Goal: Task Accomplishment & Management: Complete application form

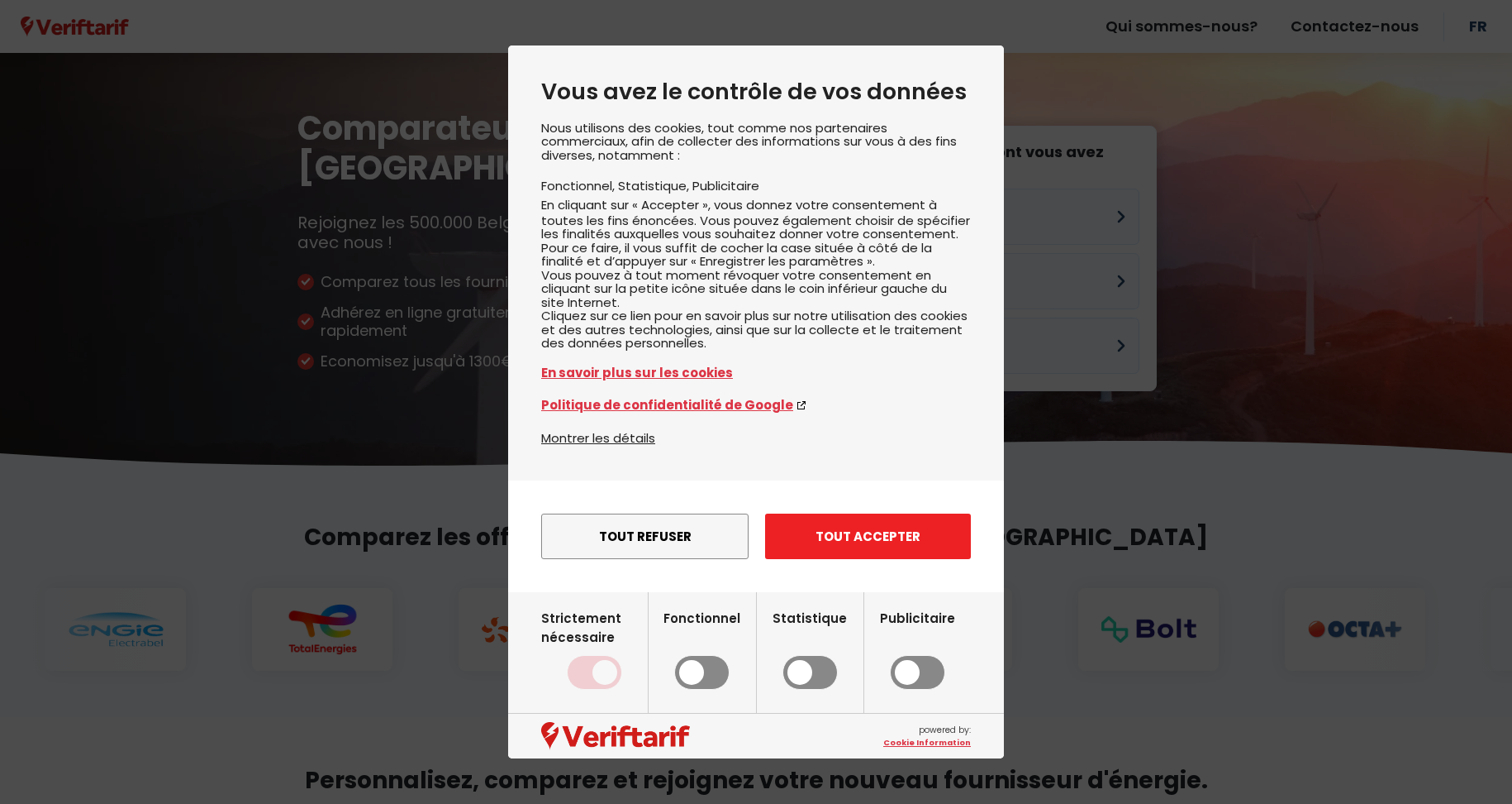
click at [846, 547] on button "Tout accepter" at bounding box center [868, 536] width 206 height 45
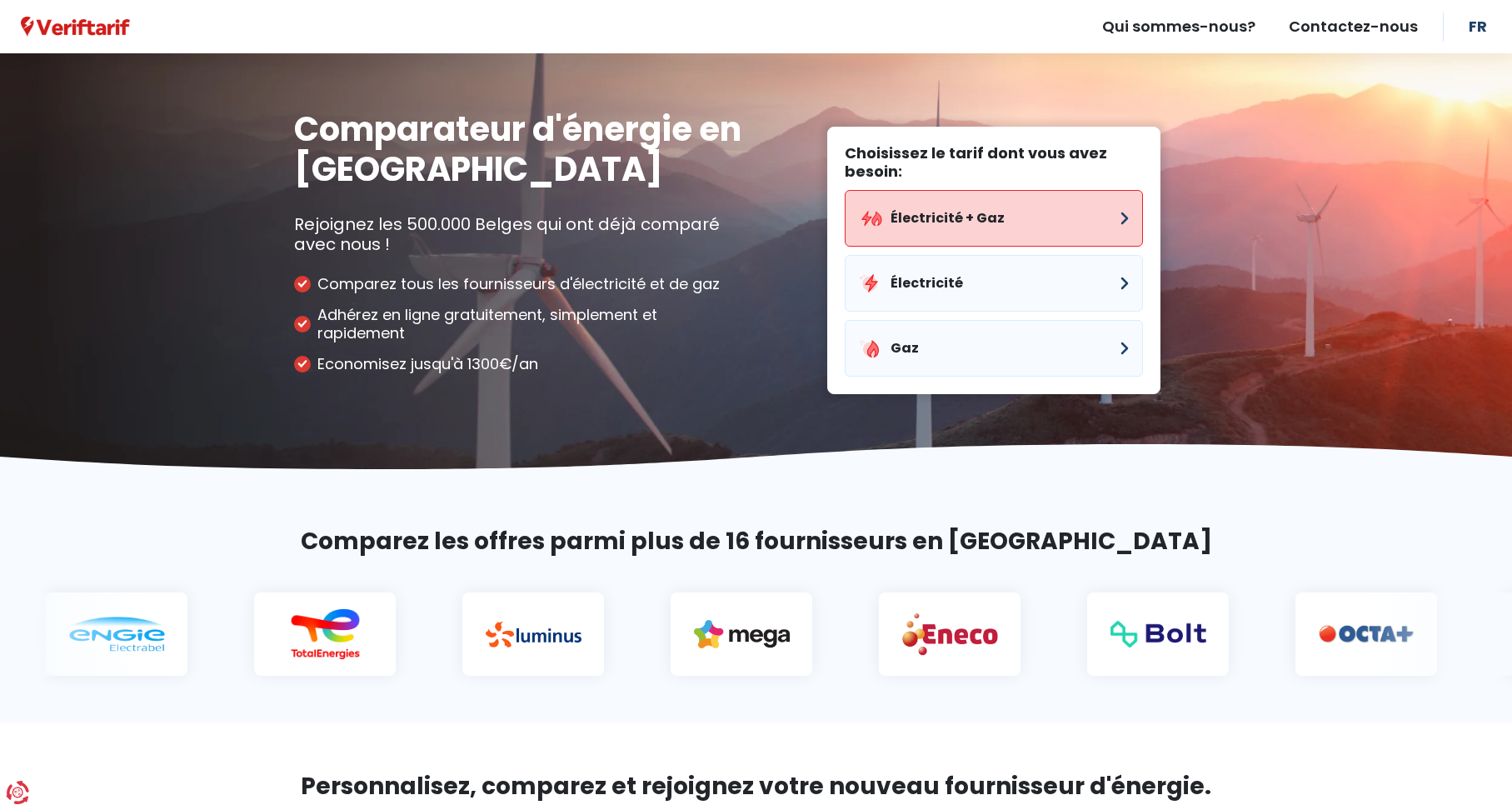
click at [989, 215] on button "Électricité + Gaz" at bounding box center [994, 218] width 298 height 56
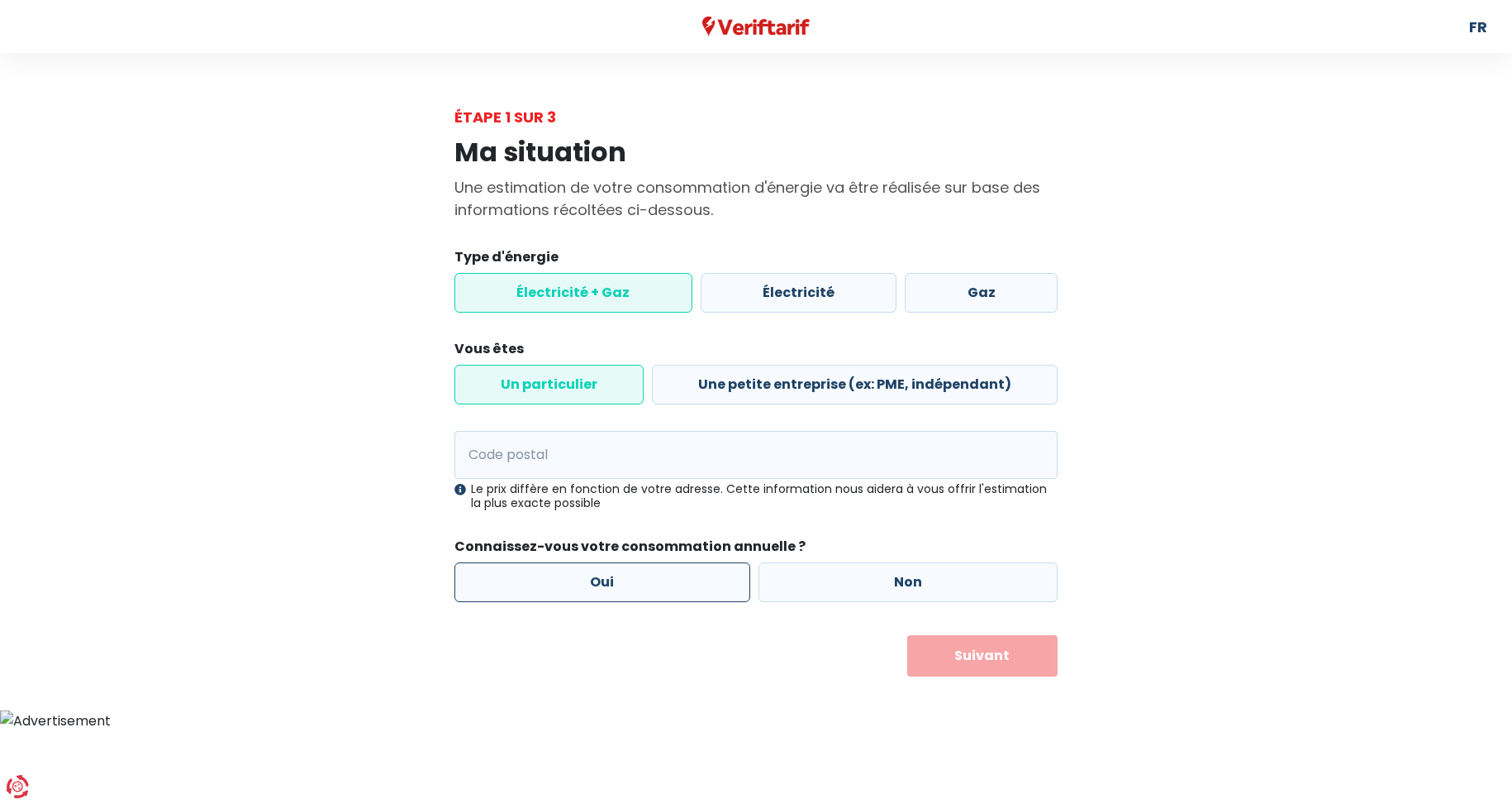
click at [605, 577] on label "Oui" at bounding box center [602, 581] width 296 height 39
click at [605, 577] on input "Oui" at bounding box center [602, 581] width 296 height 39
radio input "true"
click at [508, 562] on label "Oui" at bounding box center [602, 581] width 296 height 39
click at [508, 562] on input "Oui" at bounding box center [602, 581] width 296 height 39
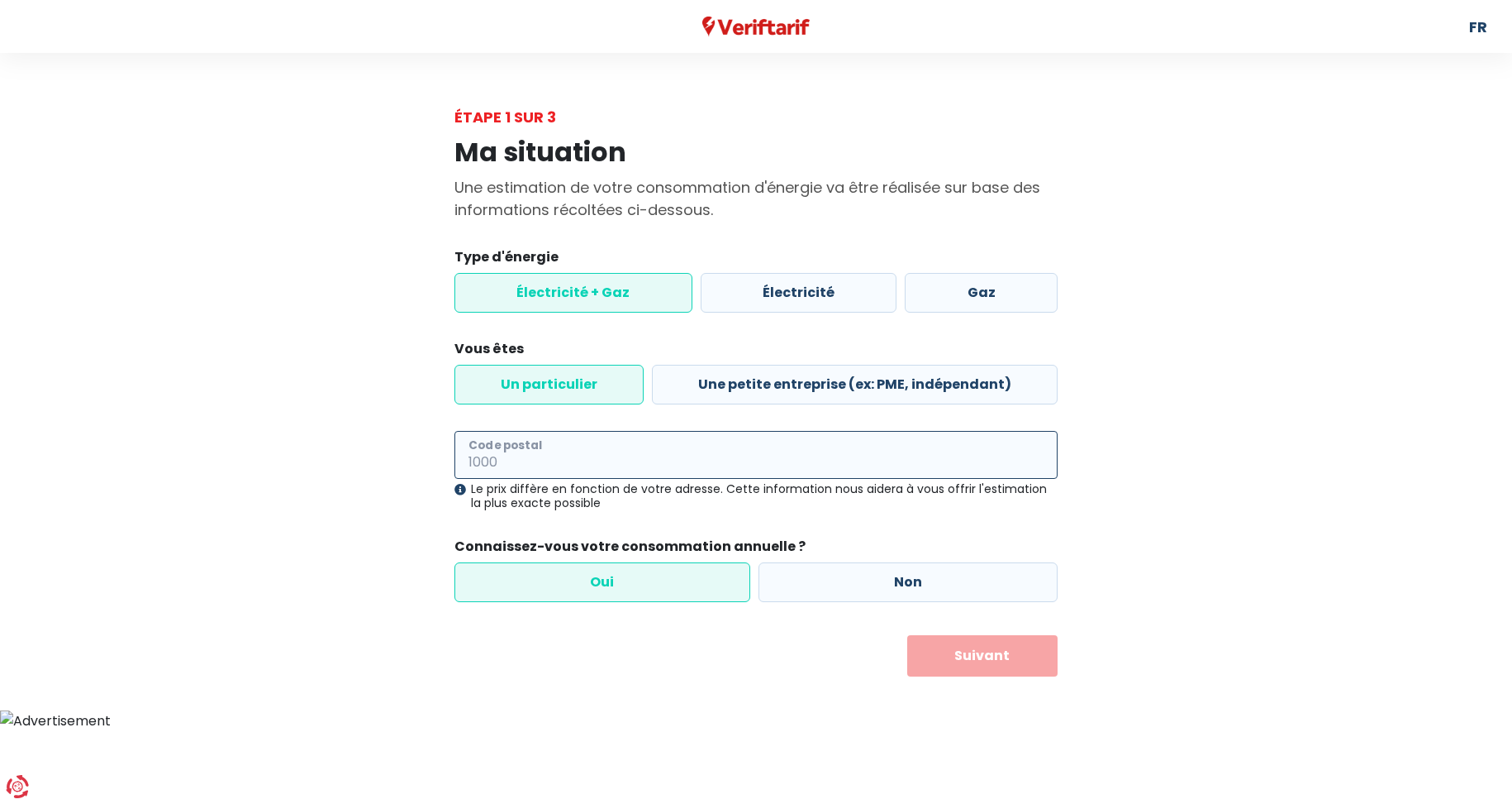
click at [485, 452] on input "Code postal" at bounding box center [756, 455] width 603 height 48
type input "5060"
click at [975, 658] on button "Suivant" at bounding box center [982, 655] width 151 height 41
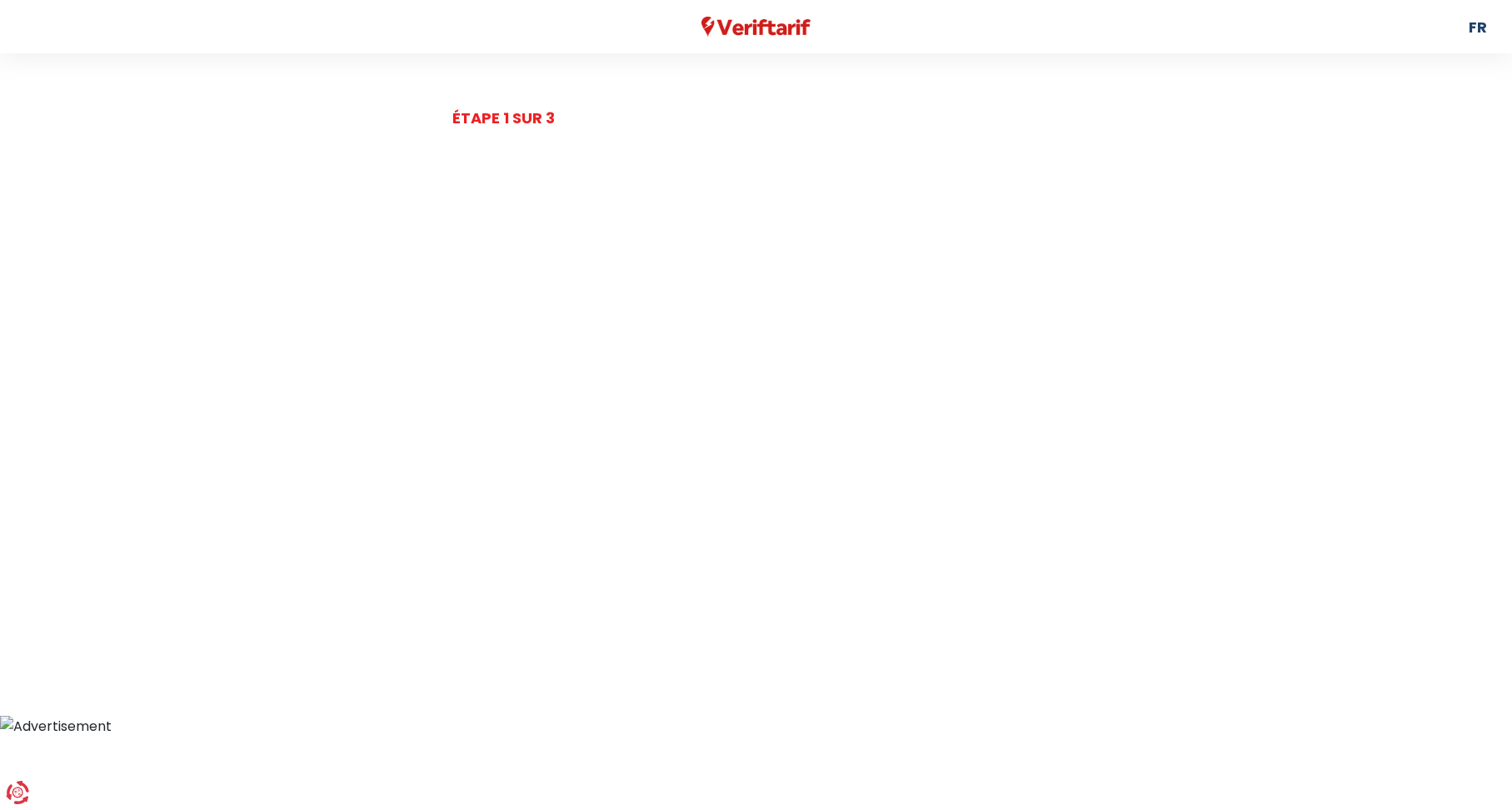
select select
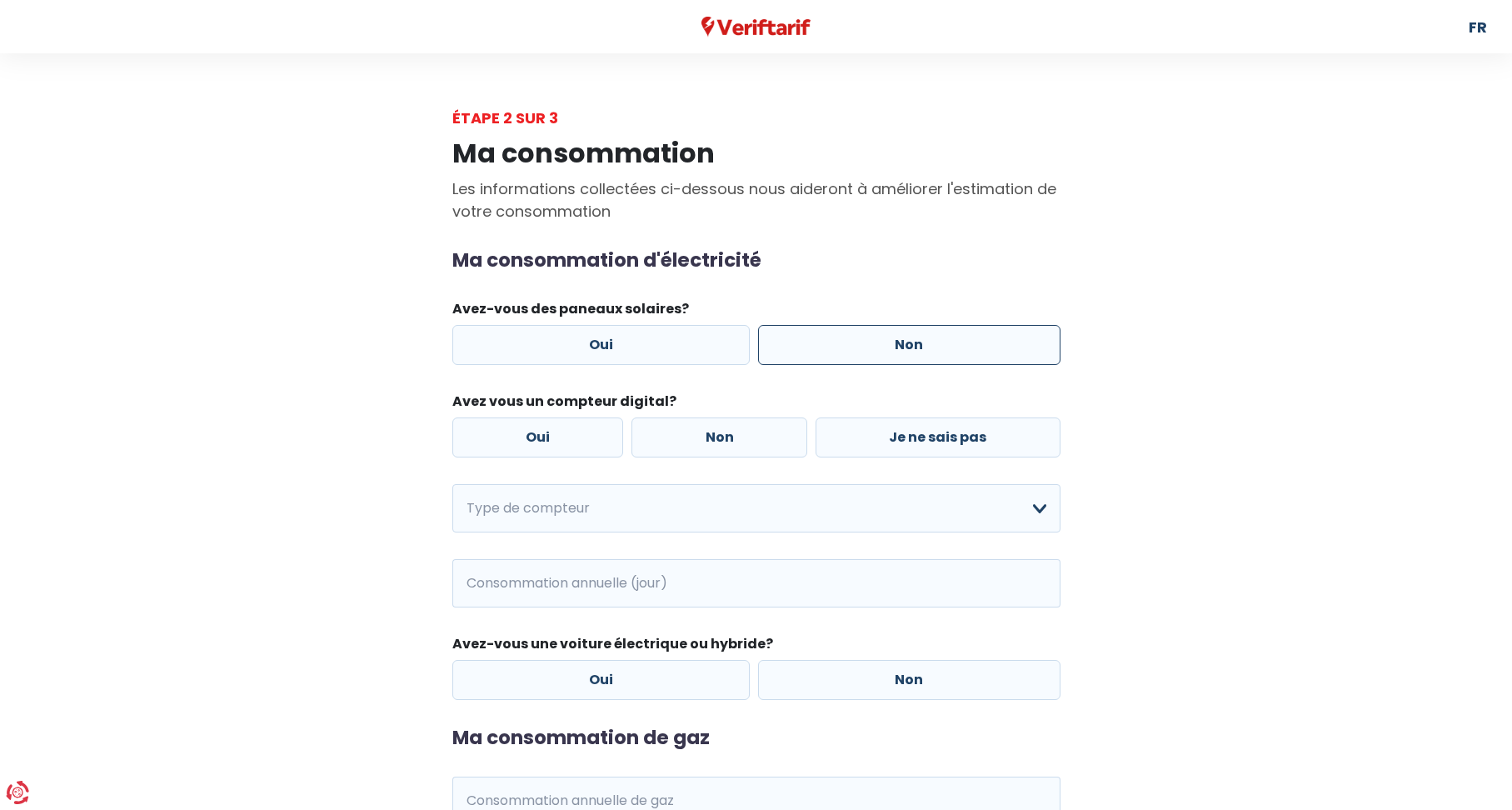
click at [892, 348] on label "Non" at bounding box center [909, 344] width 303 height 40
click at [892, 348] on input "Non" at bounding box center [909, 344] width 303 height 40
radio input "true"
click at [750, 446] on label "Non" at bounding box center [719, 437] width 176 height 40
click at [750, 446] on input "Non" at bounding box center [719, 437] width 176 height 40
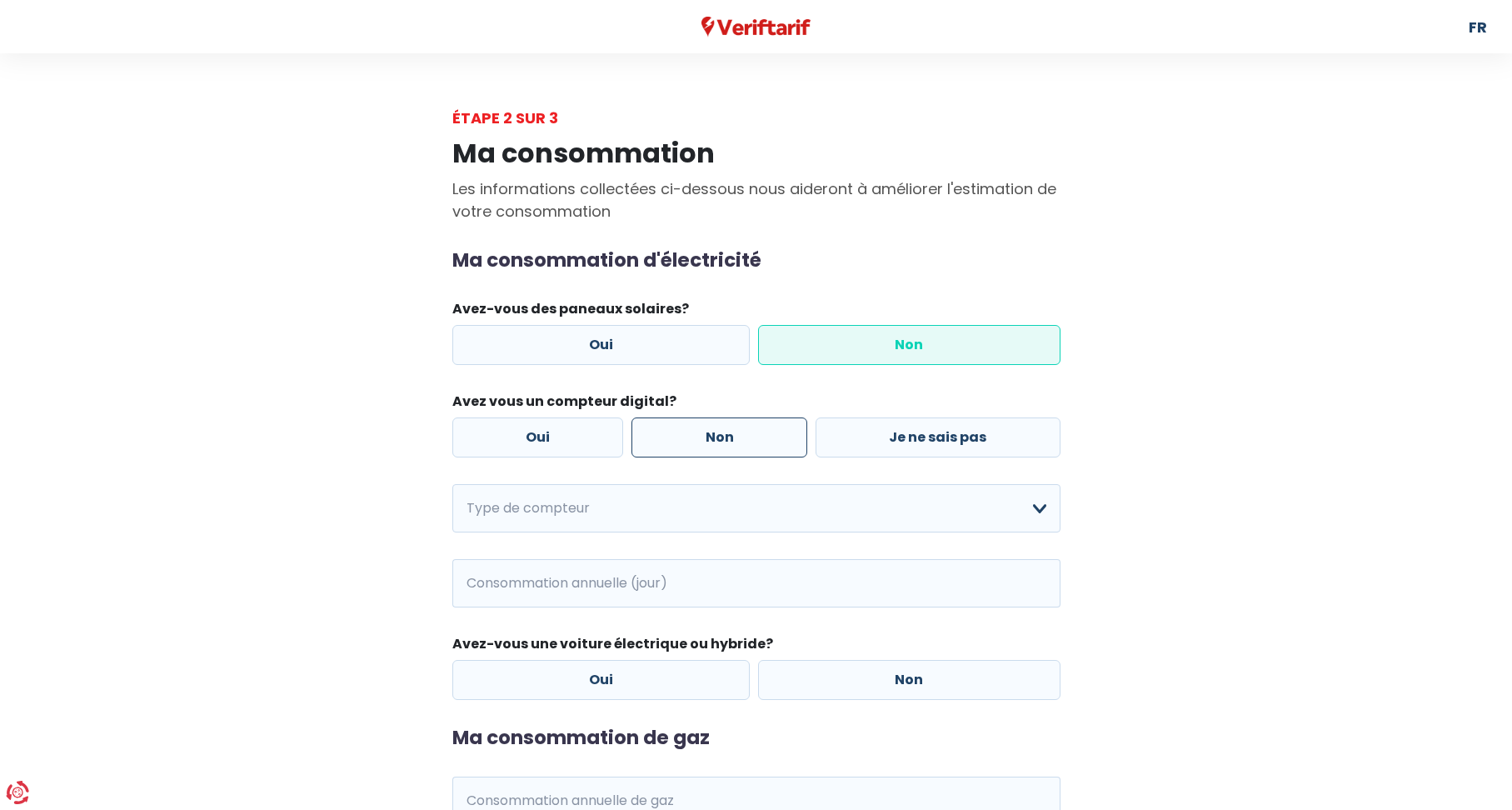
radio input "true"
click at [569, 514] on select "Mono-horaire Bi-horaire Mono-horaire + exclusif nuit Bi-horaire + exclusif nuit…" at bounding box center [756, 507] width 608 height 48
select select "day_single_rate"
click at [452, 484] on select "Mono-horaire Bi-horaire Mono-horaire + exclusif nuit Bi-horaire + exclusif nuit…" at bounding box center [756, 507] width 608 height 48
click at [585, 583] on input "Consommation annuelle (jour)" at bounding box center [778, 583] width 562 height 48
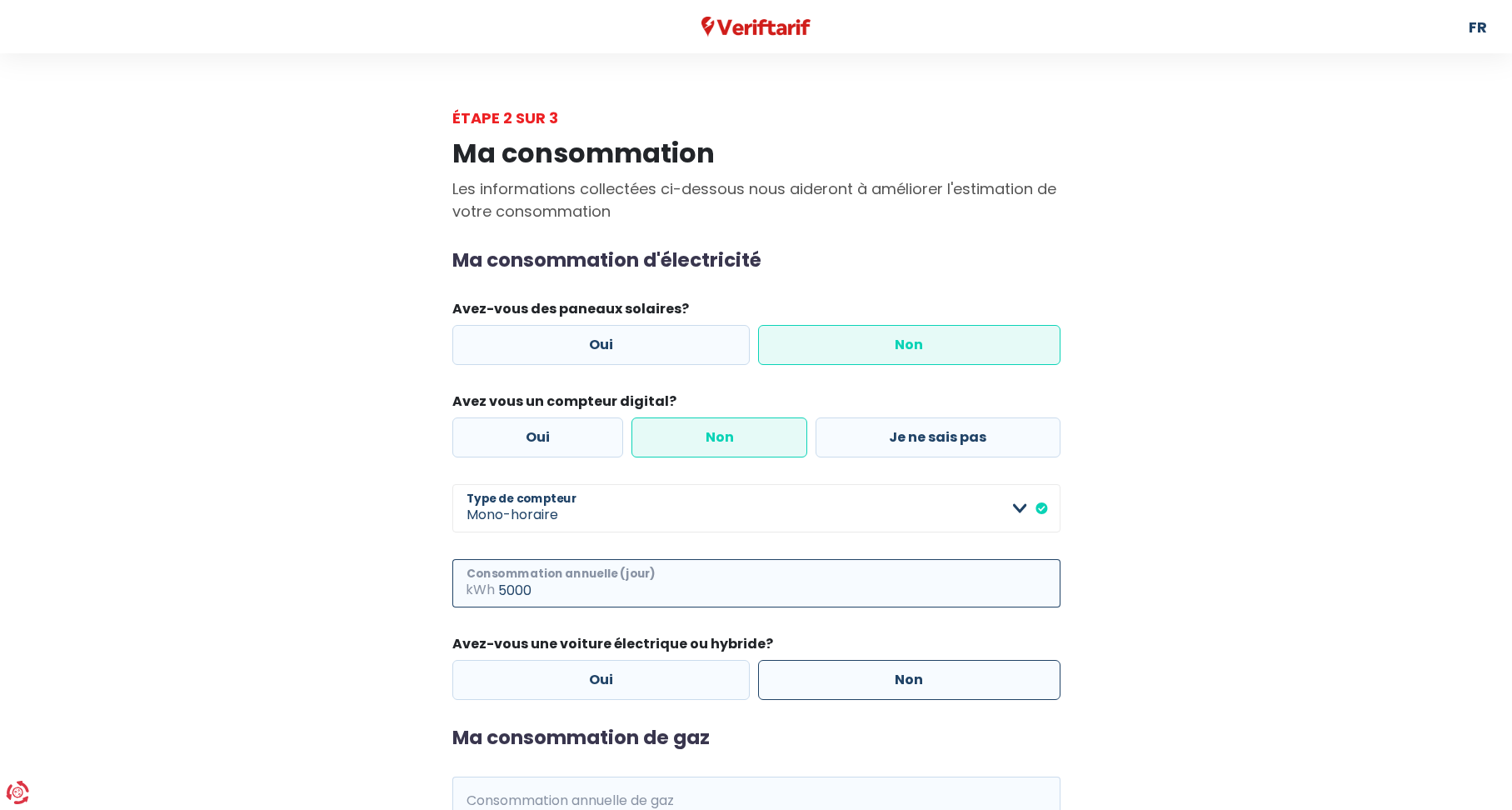
type input "5000"
click at [963, 676] on label "Non" at bounding box center [909, 679] width 303 height 40
click at [963, 676] on input "Non" at bounding box center [909, 679] width 303 height 40
radio input "true"
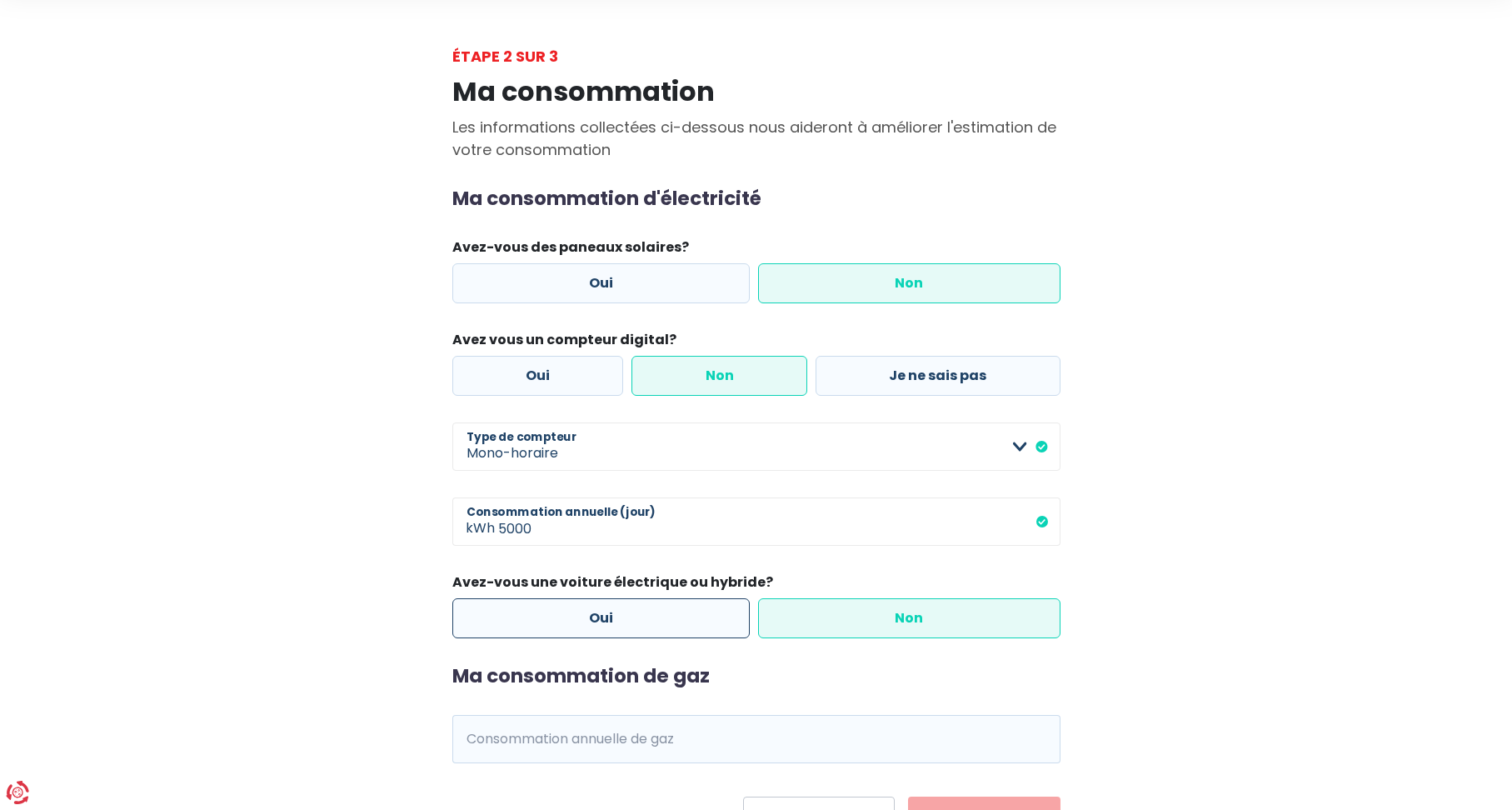
scroll to position [144, 0]
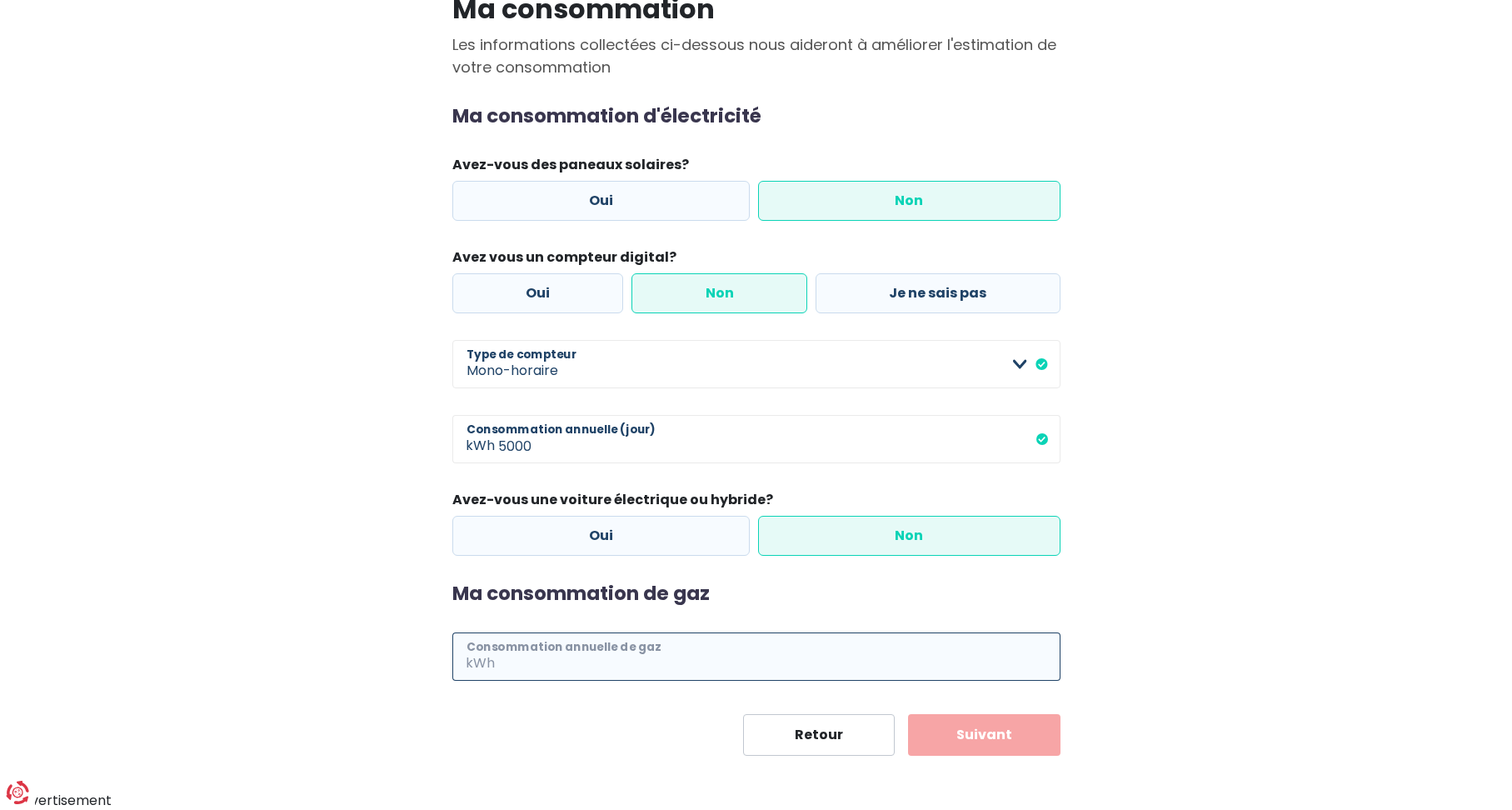
click at [584, 668] on input "Consommation annuelle de gaz" at bounding box center [778, 656] width 562 height 48
type input "30000"
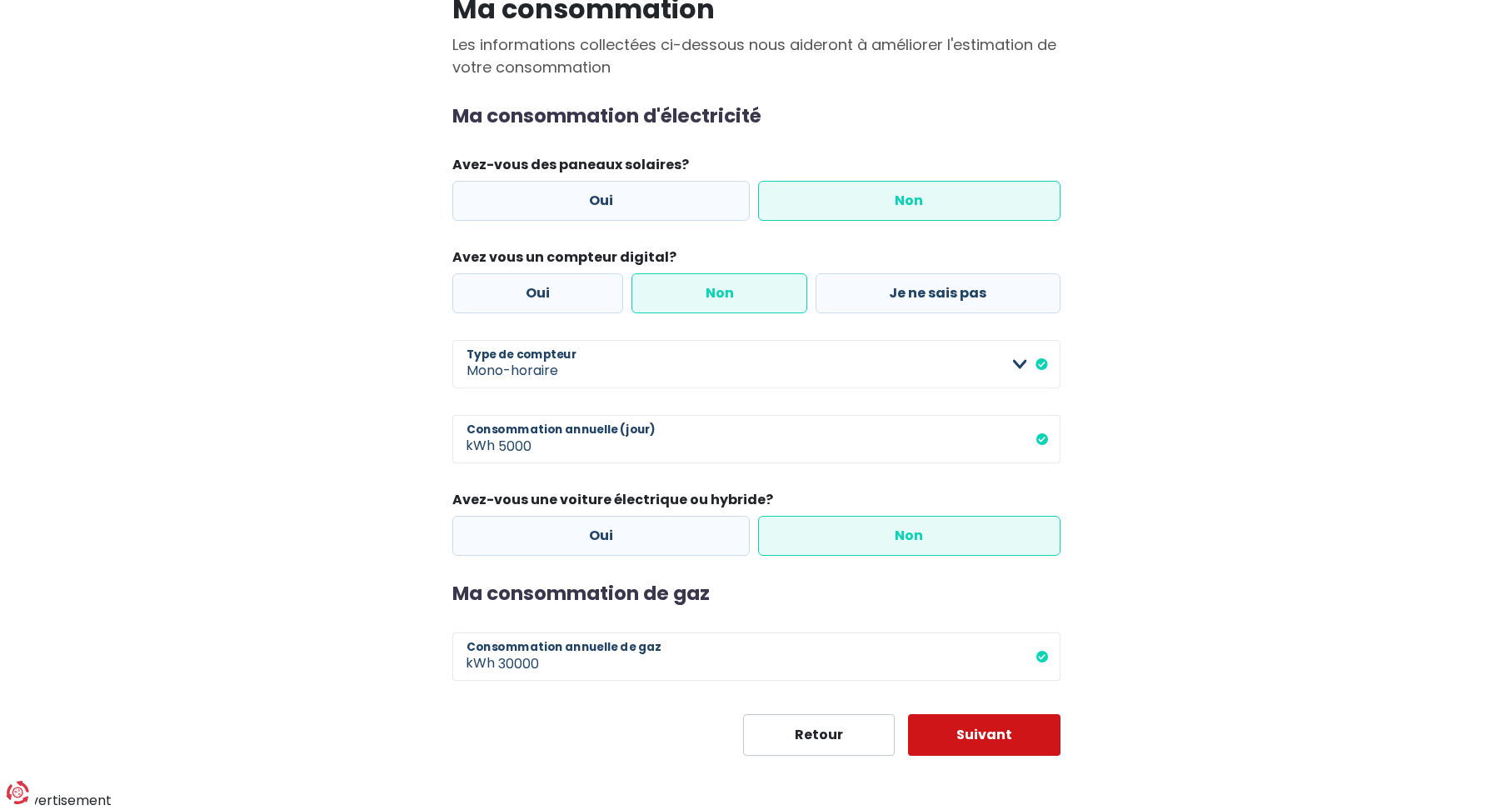
click at [974, 731] on button "Suivant" at bounding box center [984, 734] width 152 height 41
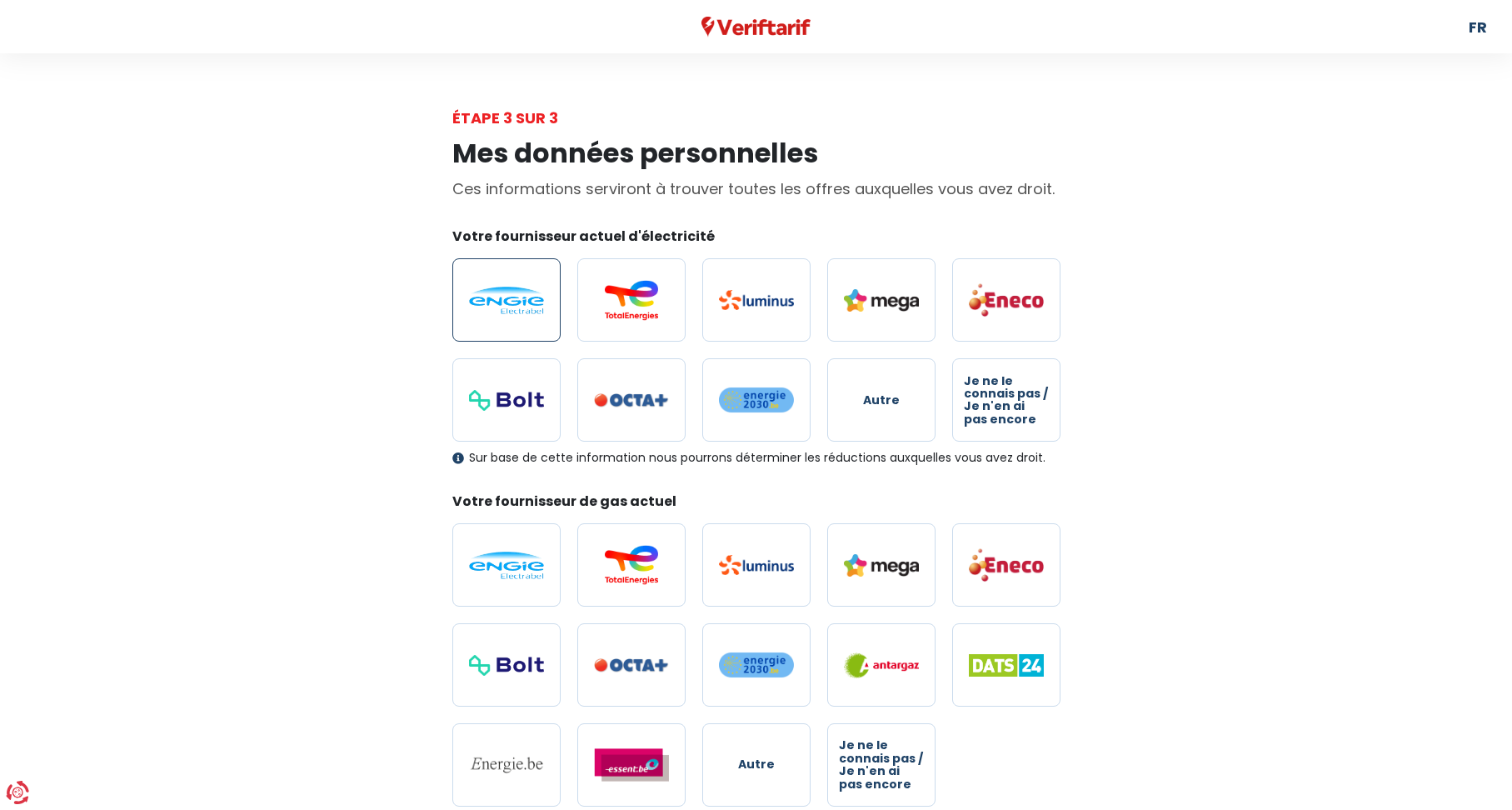
click at [513, 315] on label at bounding box center [506, 300] width 108 height 84
click at [513, 315] on input "radio" at bounding box center [506, 300] width 108 height 84
radio input "true"
click at [523, 561] on img at bounding box center [506, 565] width 75 height 27
click at [523, 561] on input "radio" at bounding box center [506, 565] width 108 height 84
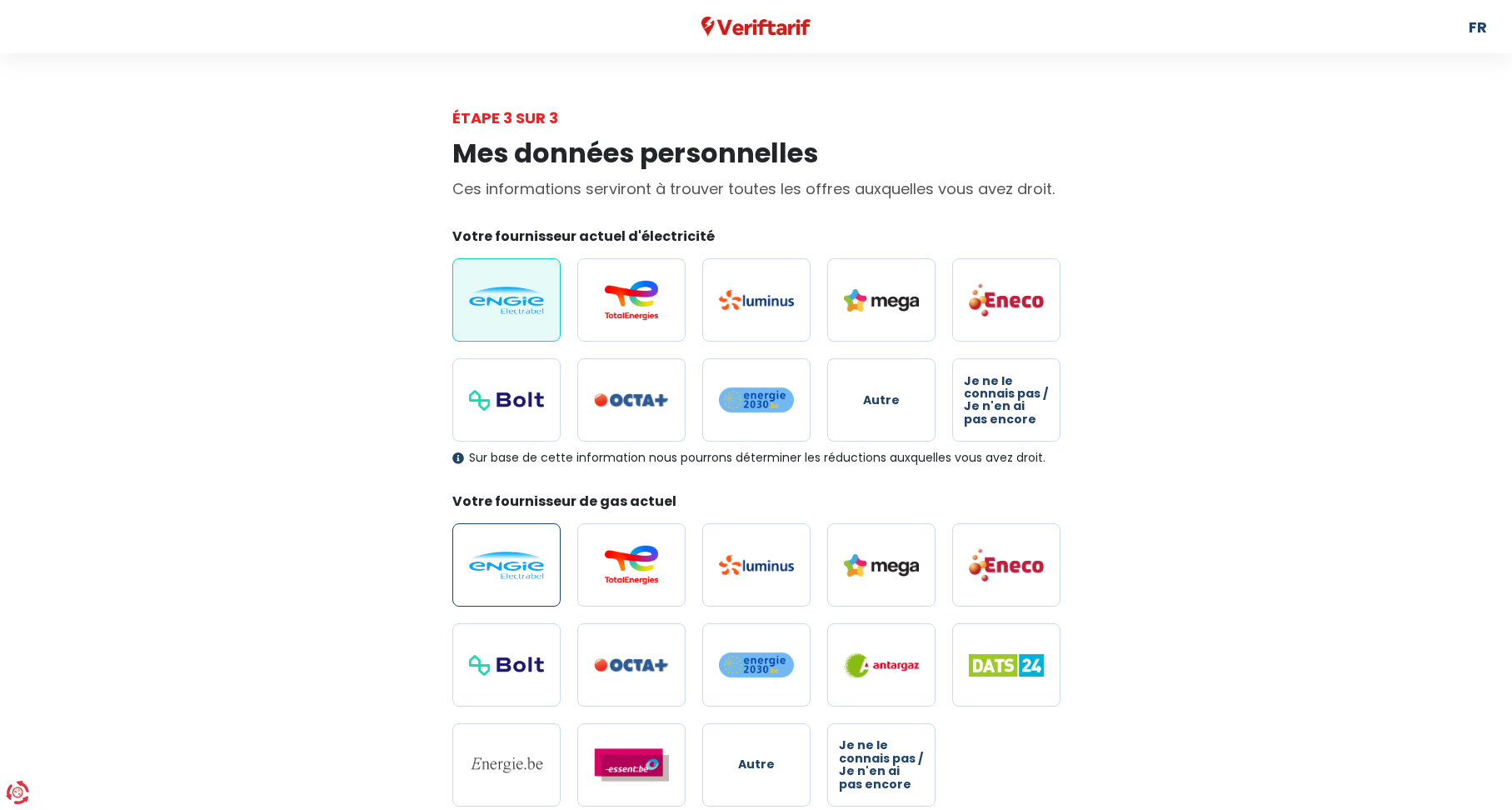
radio input "true"
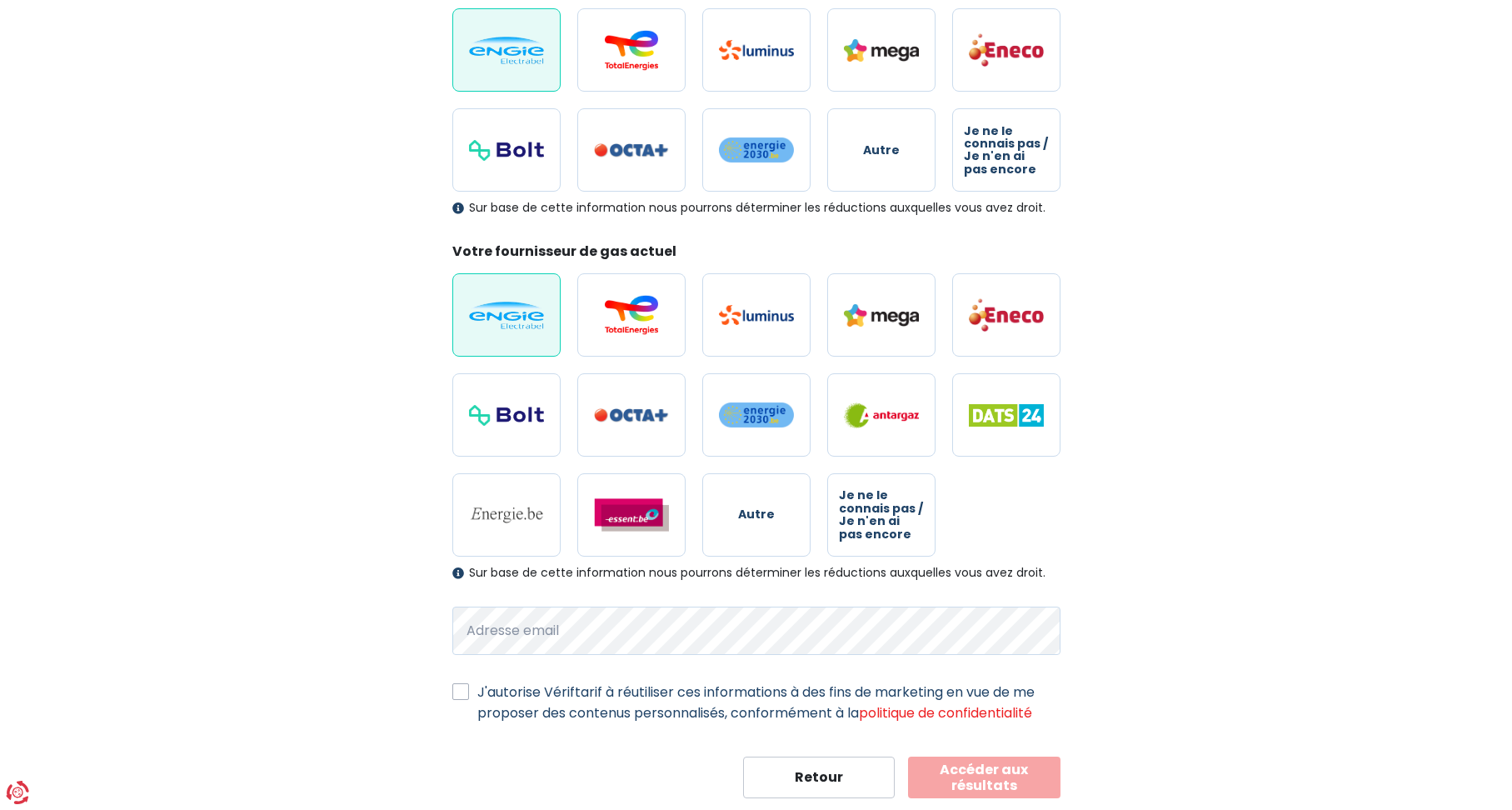
scroll to position [292, 0]
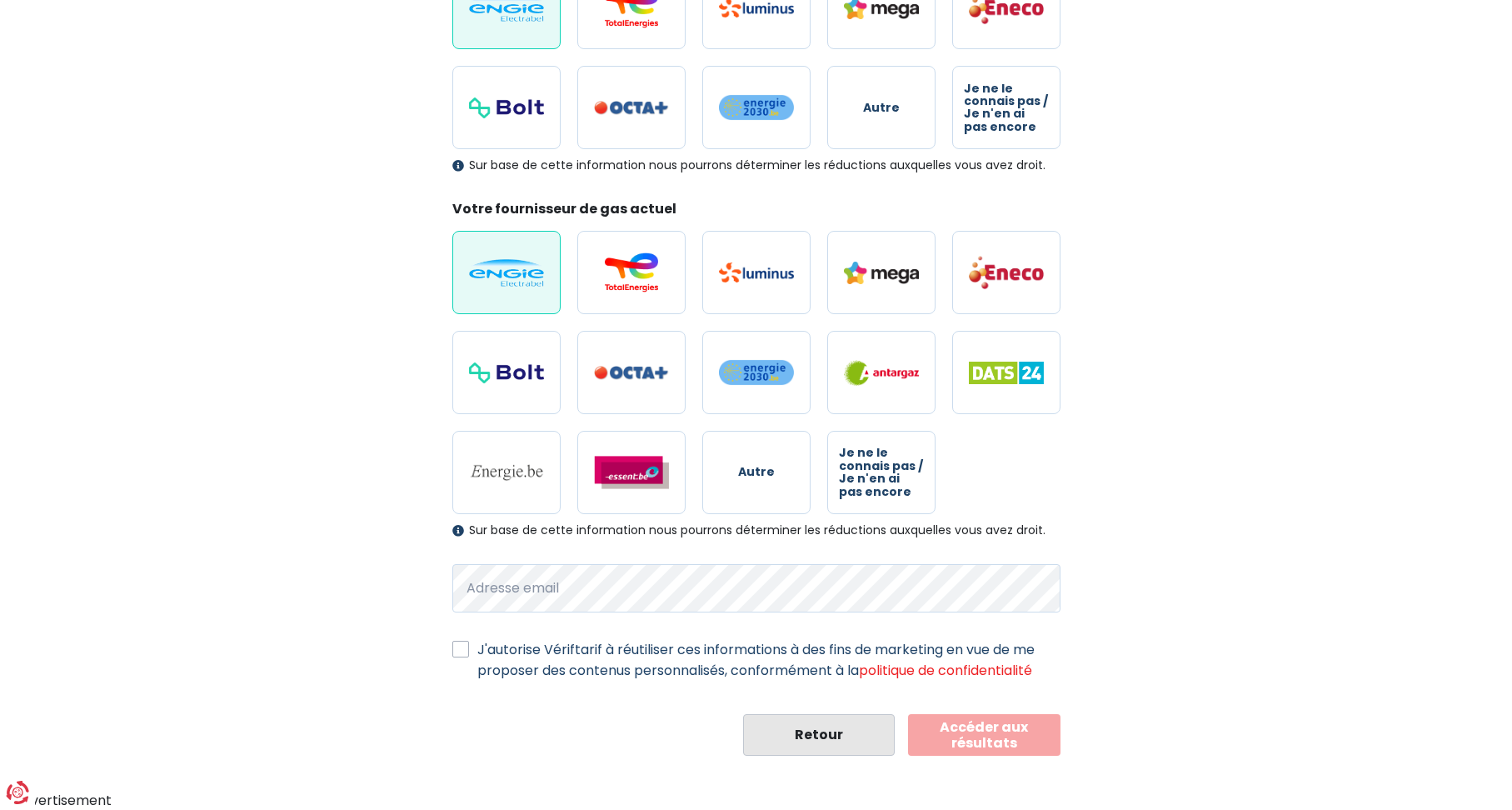
click at [807, 728] on button "Retour" at bounding box center [819, 734] width 152 height 41
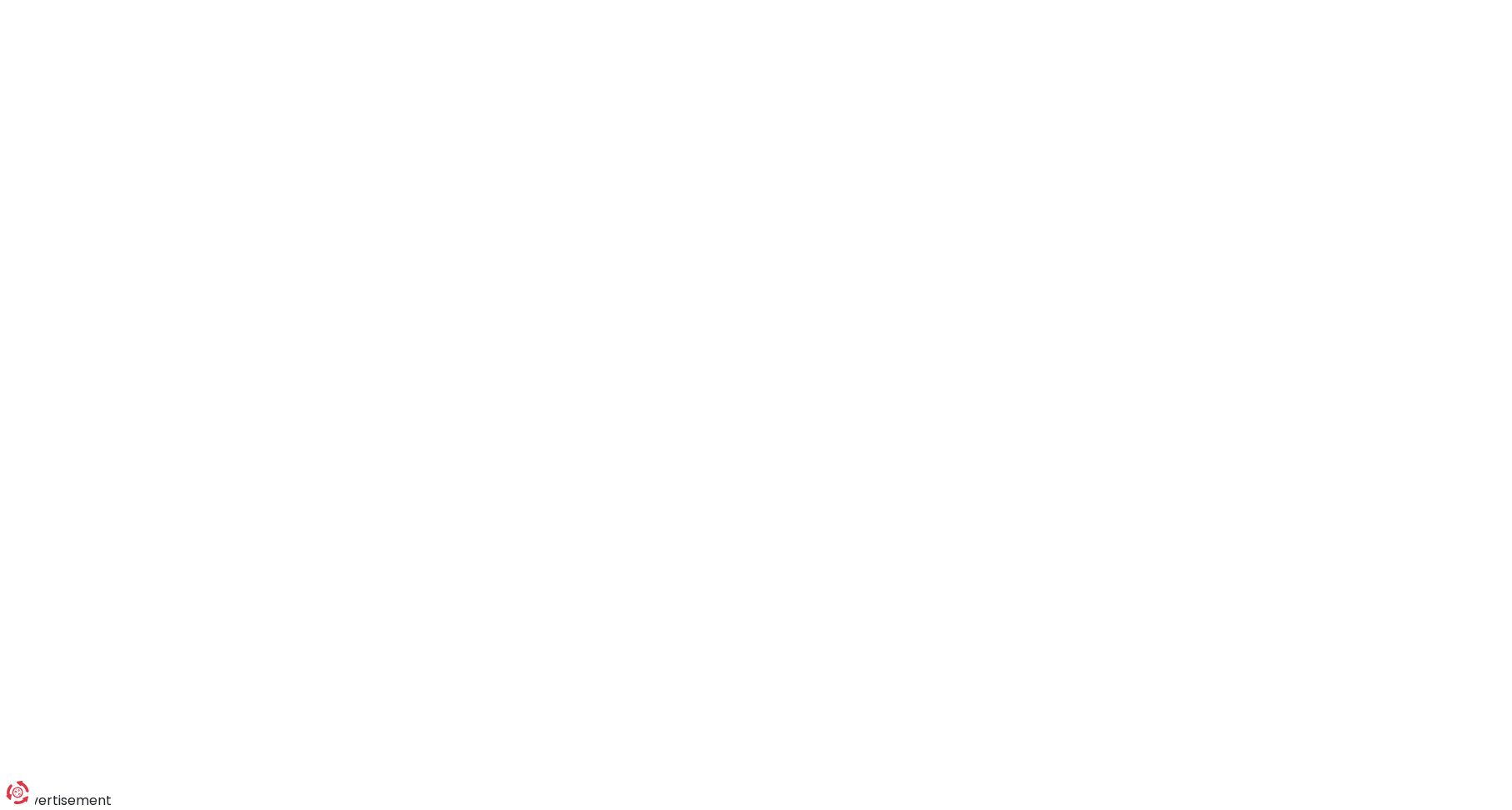
scroll to position [144, 0]
